Goal: Check status

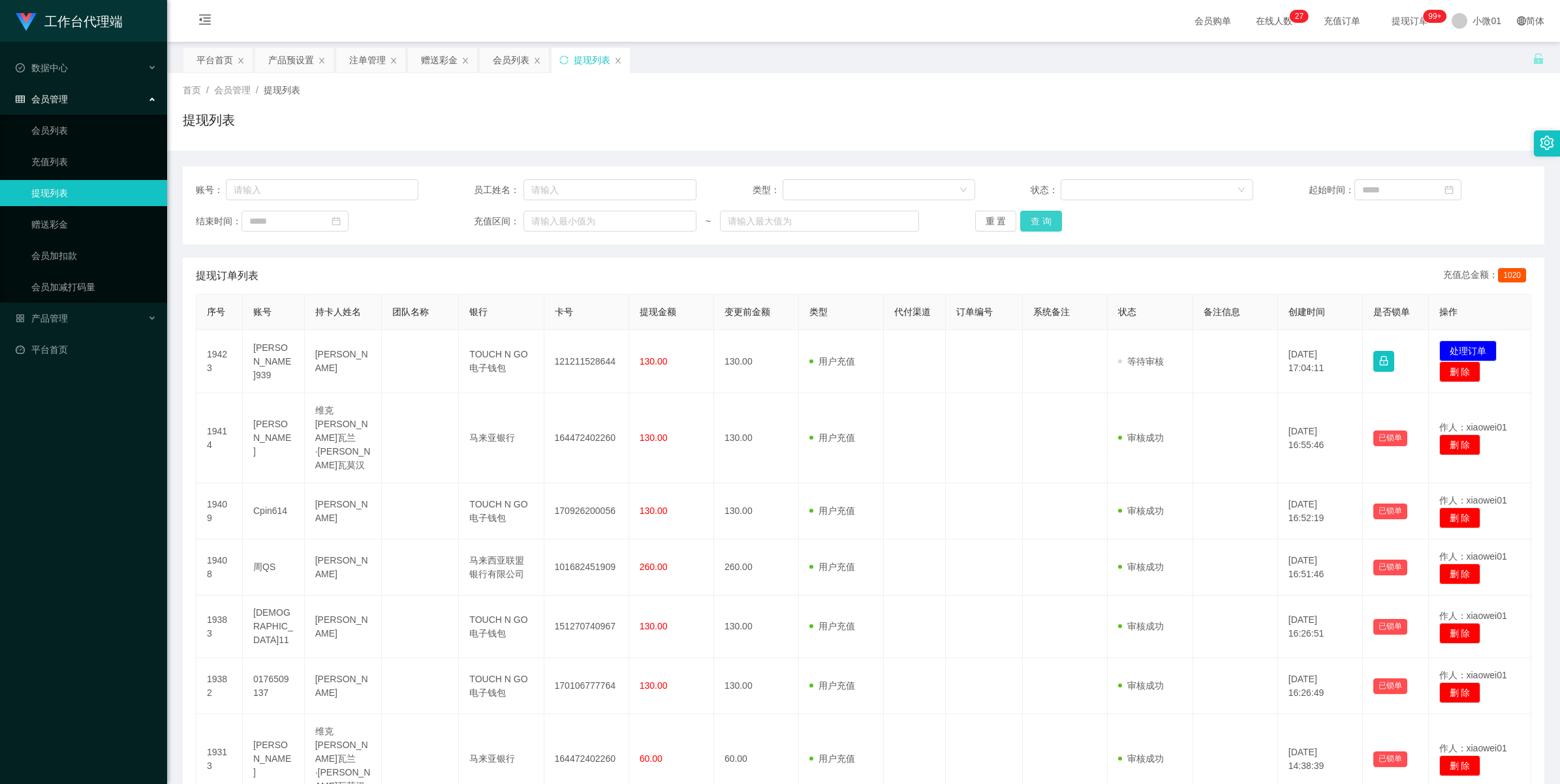
click at [1032, 220] on button "查 询" at bounding box center [1041, 221] width 42 height 21
click at [1032, 220] on div "重 置 查 询" at bounding box center [1086, 221] width 223 height 21
click at [1032, 220] on button "查 询" at bounding box center [1041, 221] width 42 height 21
click at [1032, 220] on div "重 置 查 询" at bounding box center [1086, 221] width 223 height 21
click at [1032, 220] on button "查 询" at bounding box center [1041, 221] width 42 height 21
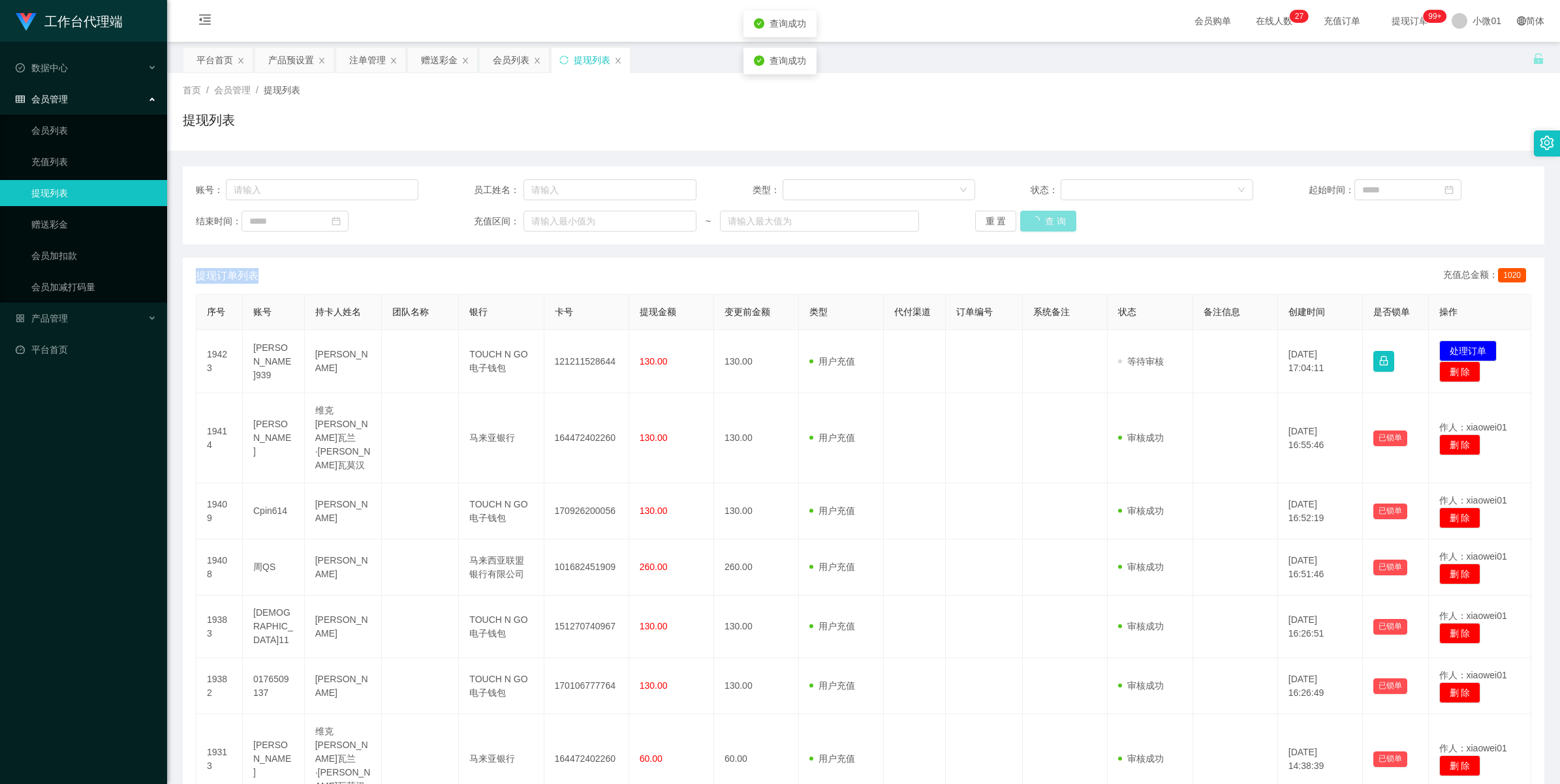
click at [1032, 220] on div "重 置 查 询" at bounding box center [1086, 221] width 223 height 21
click at [1032, 220] on button "查 询" at bounding box center [1041, 221] width 42 height 21
click at [1045, 221] on button "查 询" at bounding box center [1041, 221] width 42 height 21
